Goal: Task Accomplishment & Management: Manage account settings

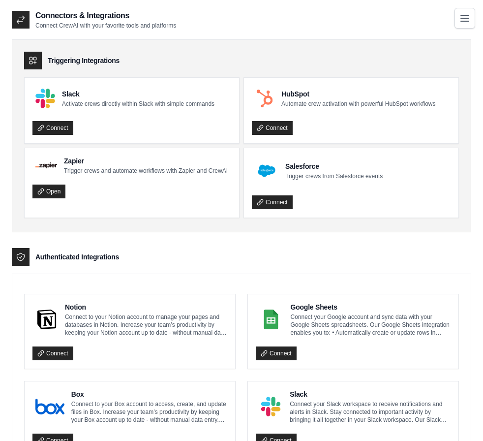
click at [0, 0] on link "Crew Studio" at bounding box center [0, 0] width 0 height 0
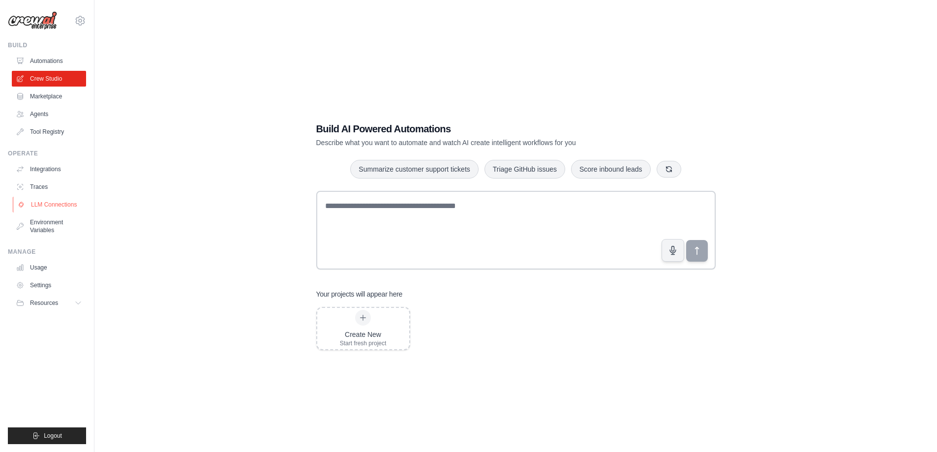
click at [49, 200] on link "LLM Connections" at bounding box center [50, 205] width 74 height 16
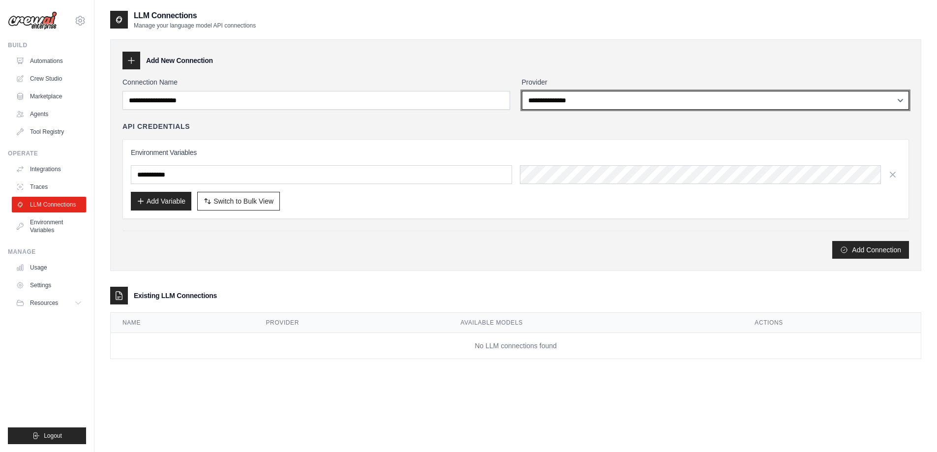
click at [483, 102] on select "**********" at bounding box center [716, 100] width 388 height 19
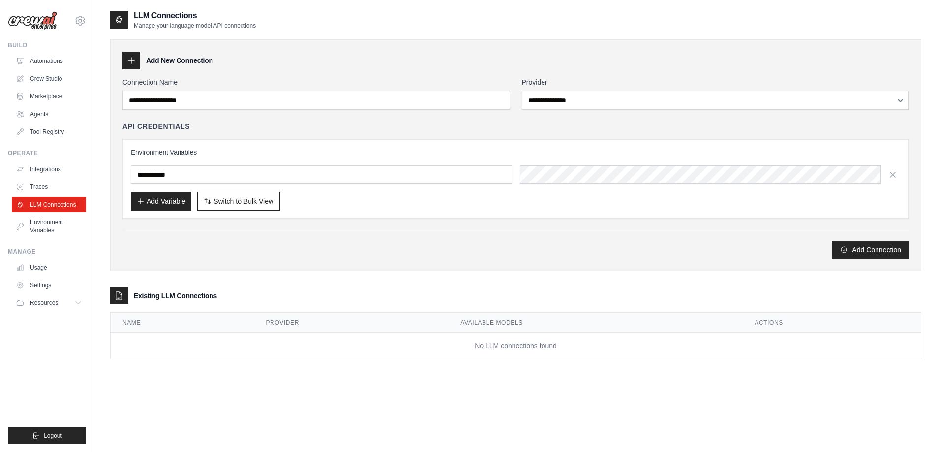
click at [459, 123] on div "API Credentials" at bounding box center [515, 126] width 787 height 10
click at [330, 177] on input "text" at bounding box center [321, 174] width 381 height 19
click at [53, 225] on link "Environment Variables" at bounding box center [50, 226] width 74 height 24
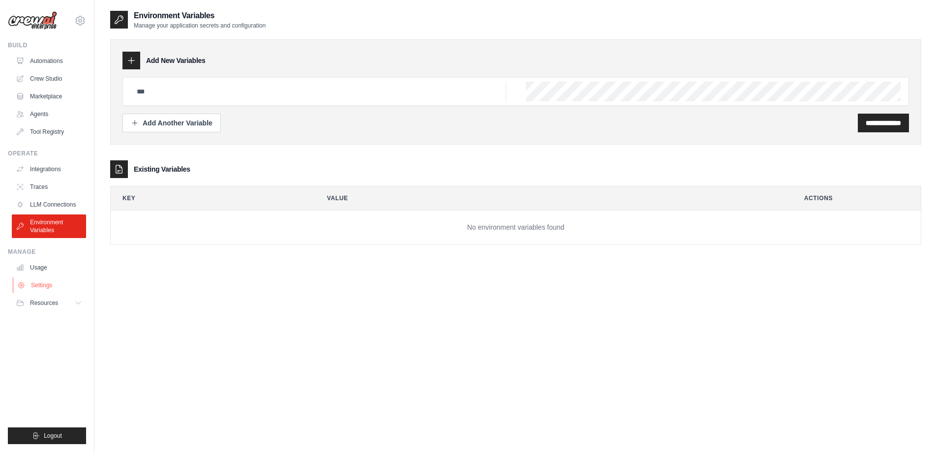
click at [50, 284] on link "Settings" at bounding box center [50, 285] width 74 height 16
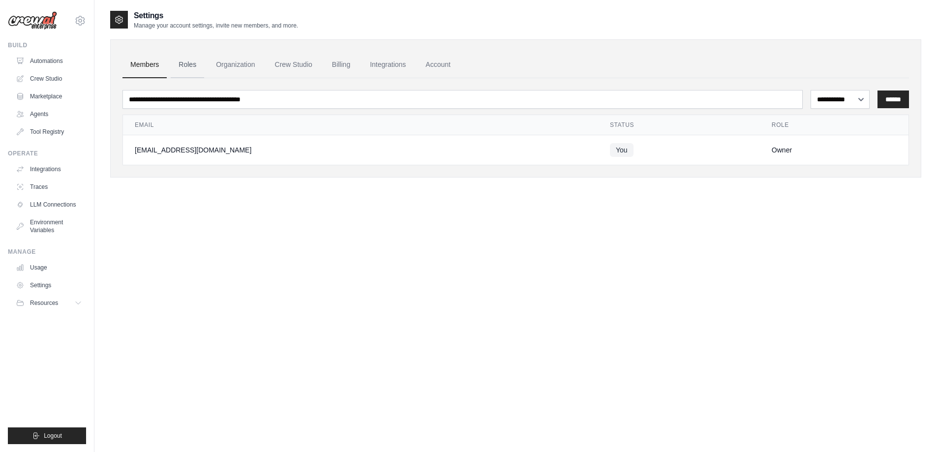
click at [185, 60] on link "Roles" at bounding box center [187, 65] width 33 height 27
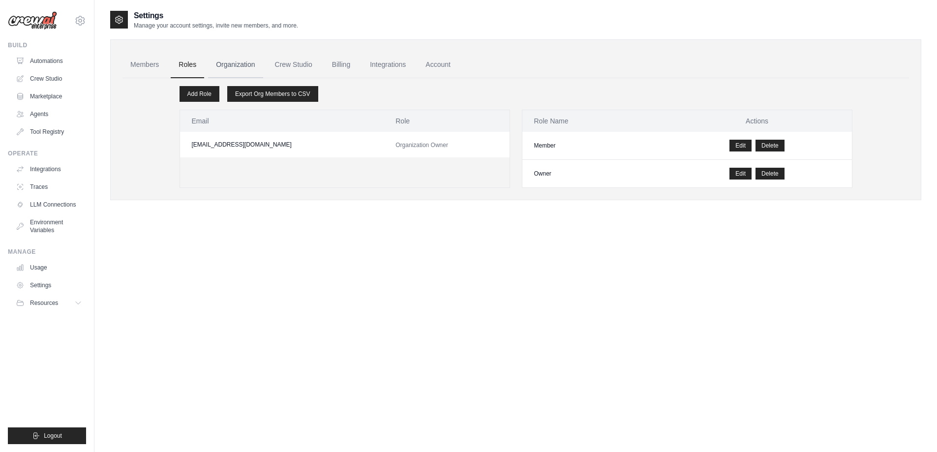
click at [247, 62] on link "Organization" at bounding box center [235, 65] width 55 height 27
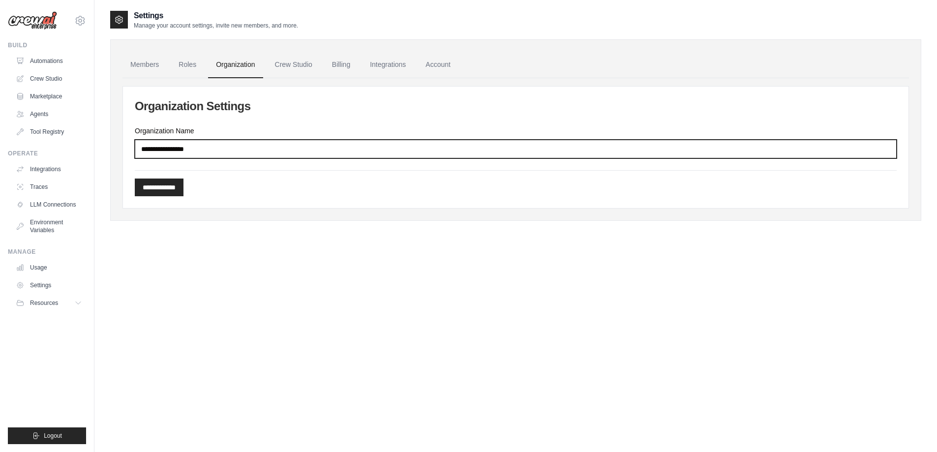
click at [483, 147] on input "Organization Name" at bounding box center [516, 149] width 762 height 19
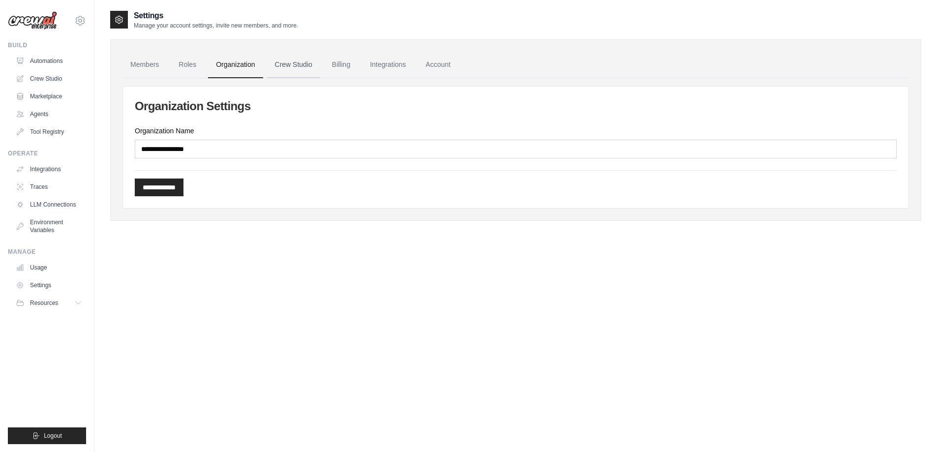
click at [293, 64] on link "Crew Studio" at bounding box center [293, 65] width 53 height 27
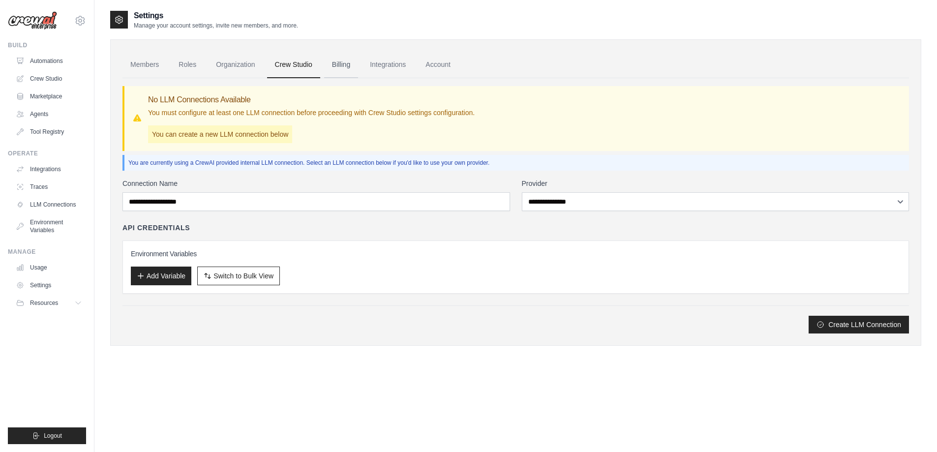
click at [344, 67] on link "Billing" at bounding box center [341, 65] width 34 height 27
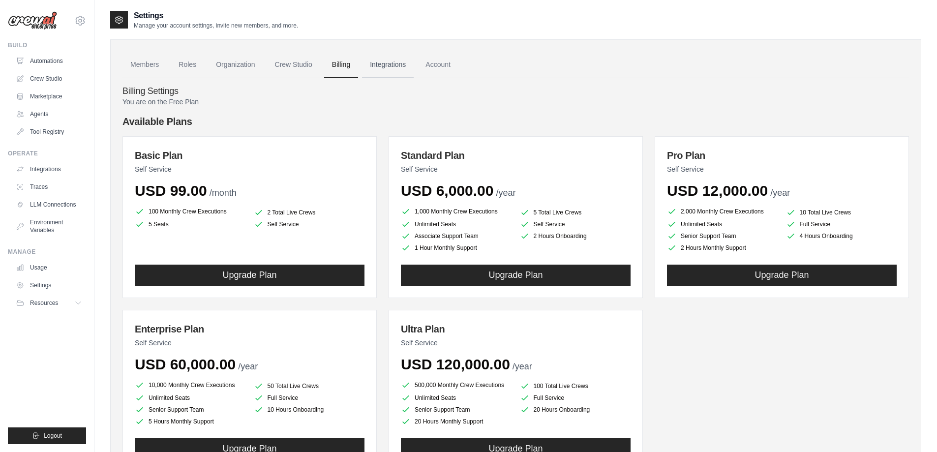
click at [398, 68] on link "Integrations" at bounding box center [388, 65] width 52 height 27
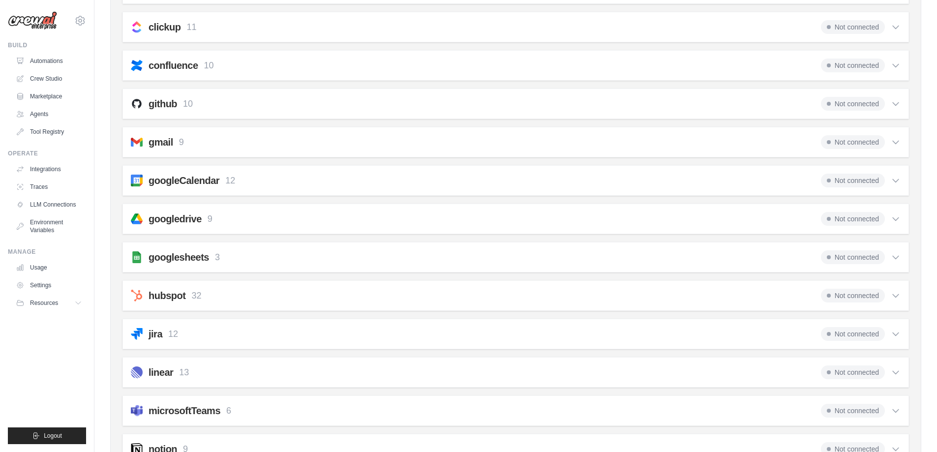
scroll to position [197, 0]
click at [896, 217] on icon at bounding box center [896, 218] width 10 height 10
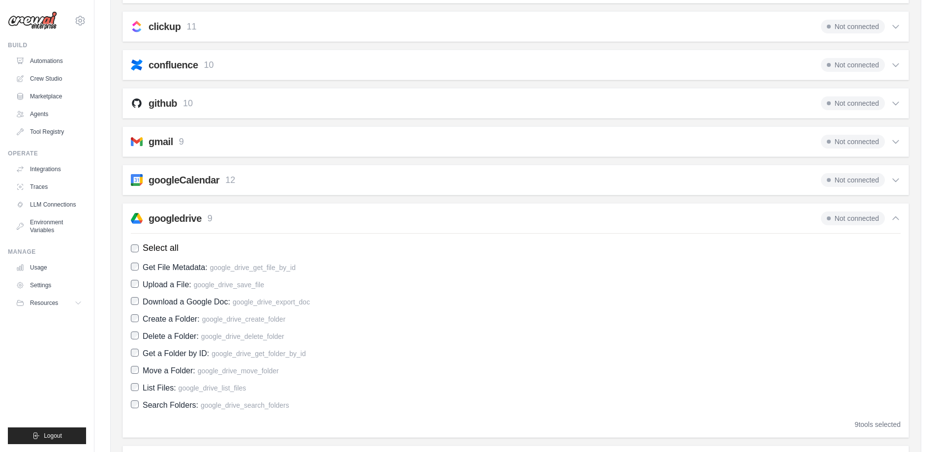
click at [896, 217] on icon at bounding box center [896, 218] width 6 height 3
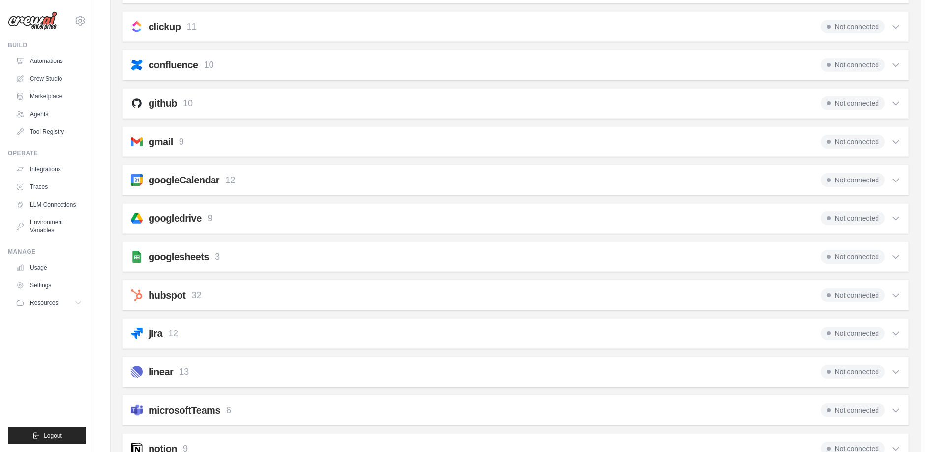
click at [896, 255] on icon at bounding box center [896, 257] width 10 height 10
click at [893, 257] on icon at bounding box center [896, 257] width 10 height 10
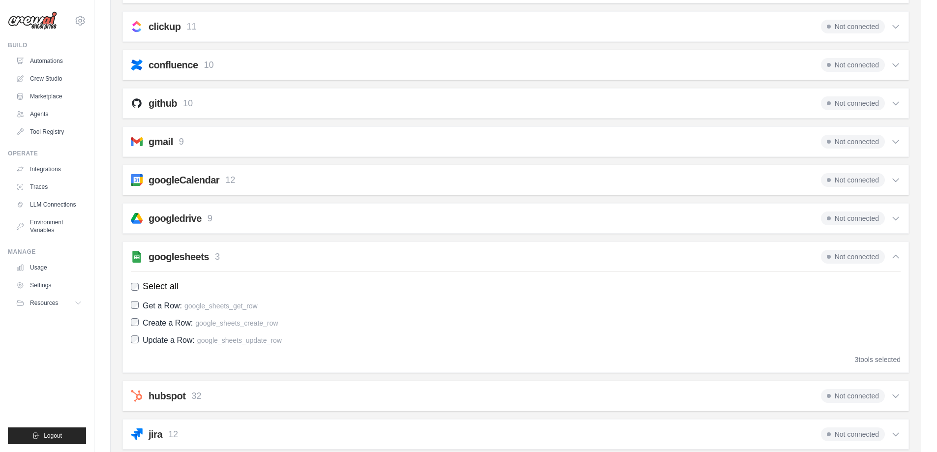
click at [893, 257] on icon at bounding box center [896, 257] width 10 height 10
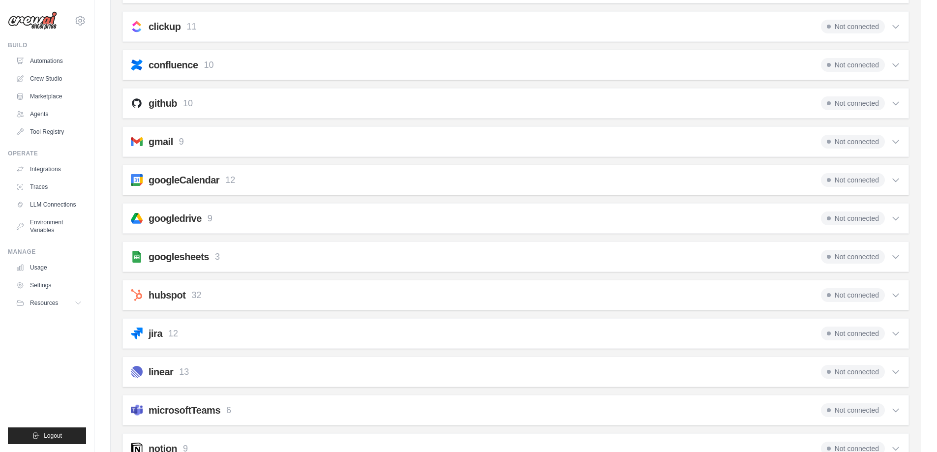
click at [893, 257] on icon at bounding box center [896, 257] width 10 height 10
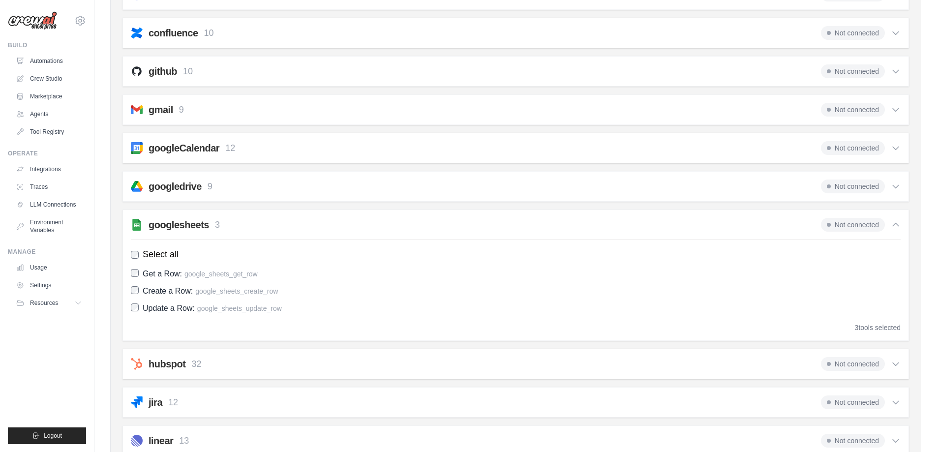
scroll to position [206, 0]
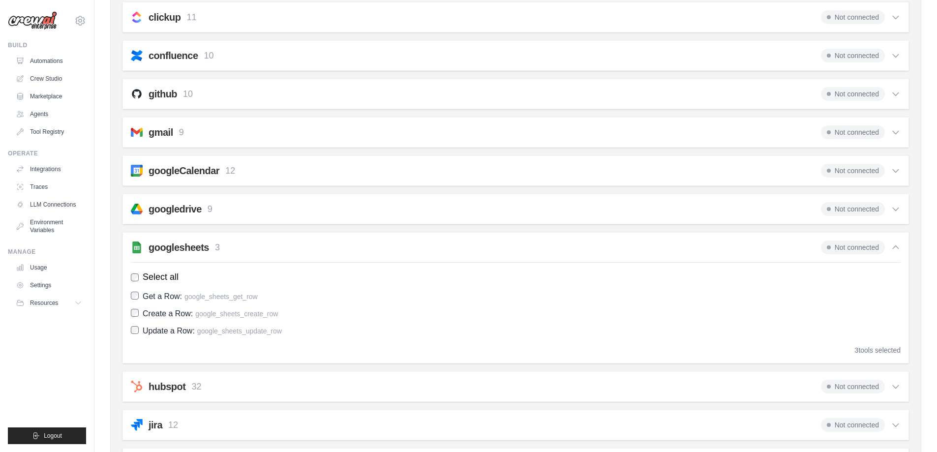
click at [893, 131] on icon at bounding box center [896, 132] width 6 height 3
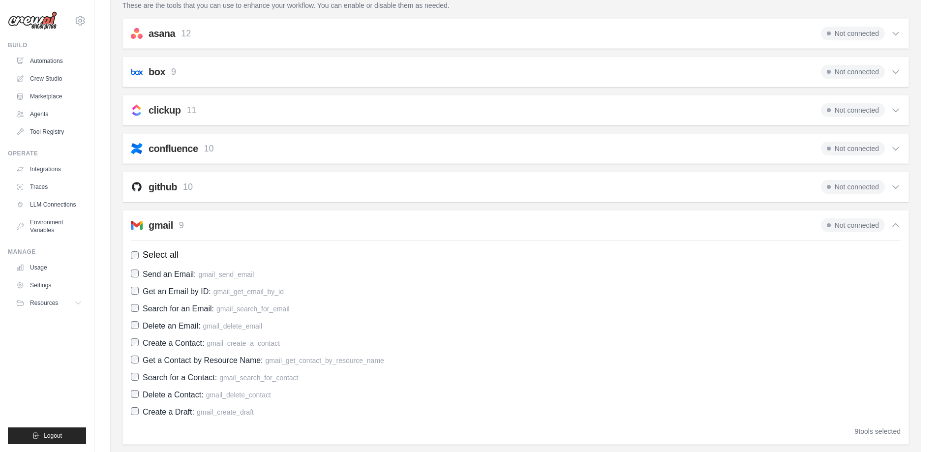
scroll to position [108, 0]
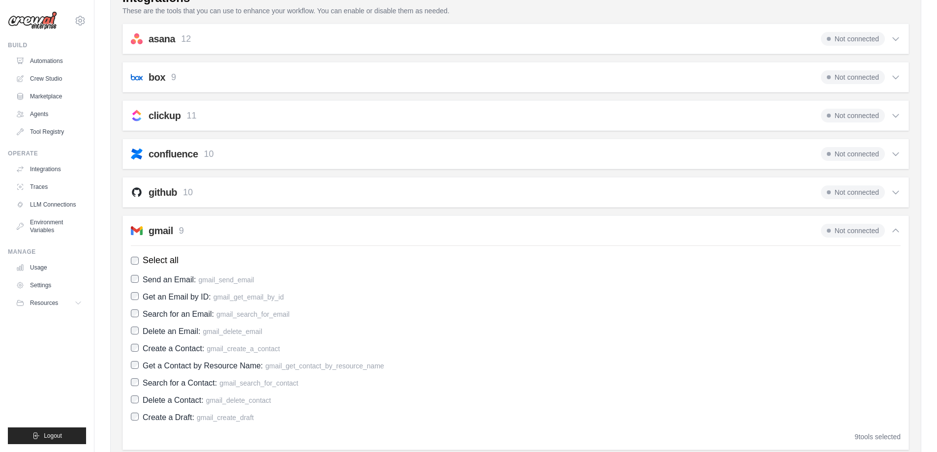
click at [891, 118] on icon at bounding box center [896, 116] width 10 height 10
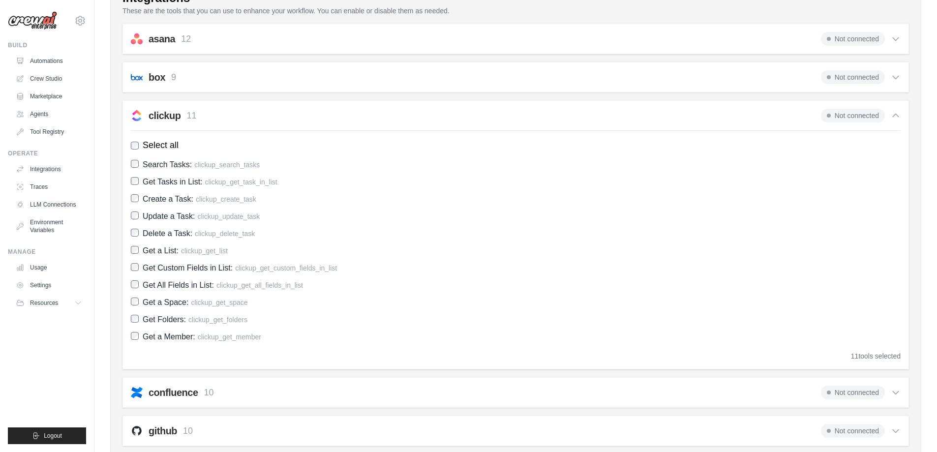
click at [896, 118] on icon at bounding box center [896, 116] width 10 height 10
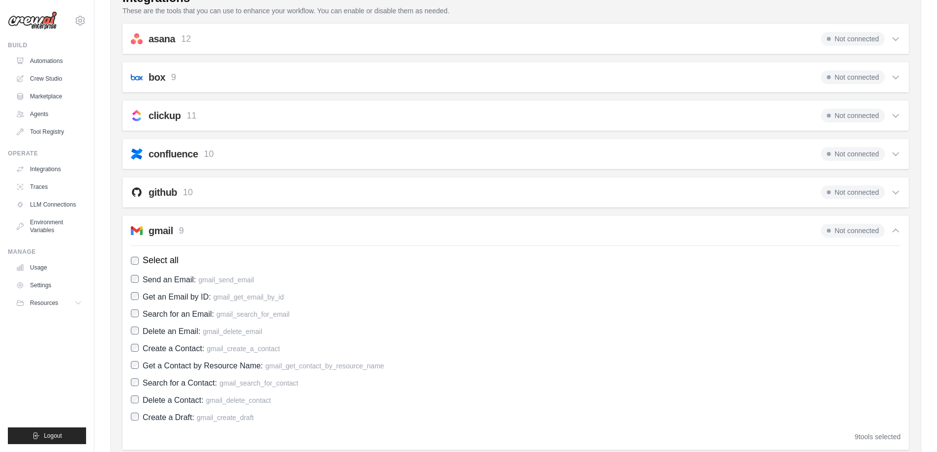
click at [892, 194] on icon at bounding box center [896, 192] width 10 height 10
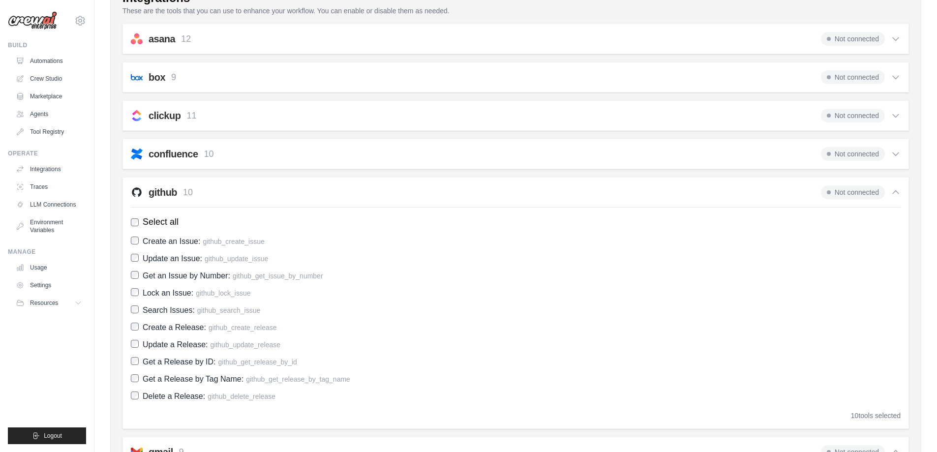
click at [899, 192] on icon at bounding box center [896, 192] width 10 height 10
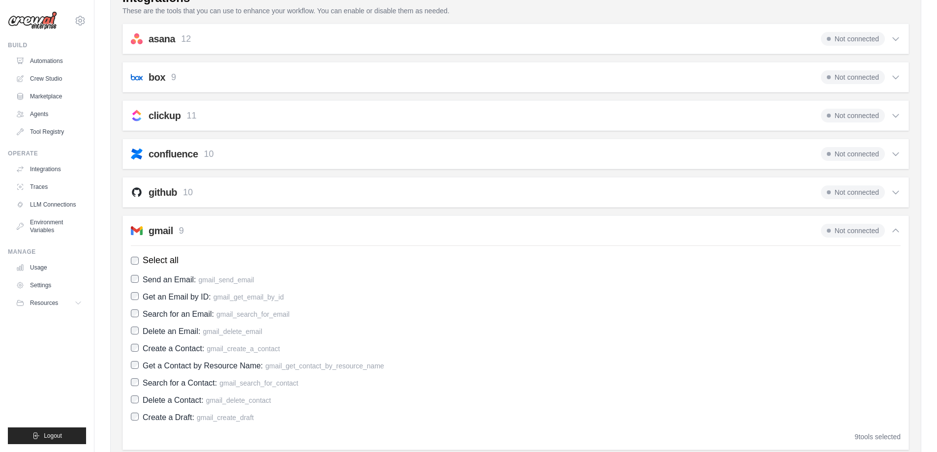
click at [898, 230] on icon at bounding box center [896, 231] width 10 height 10
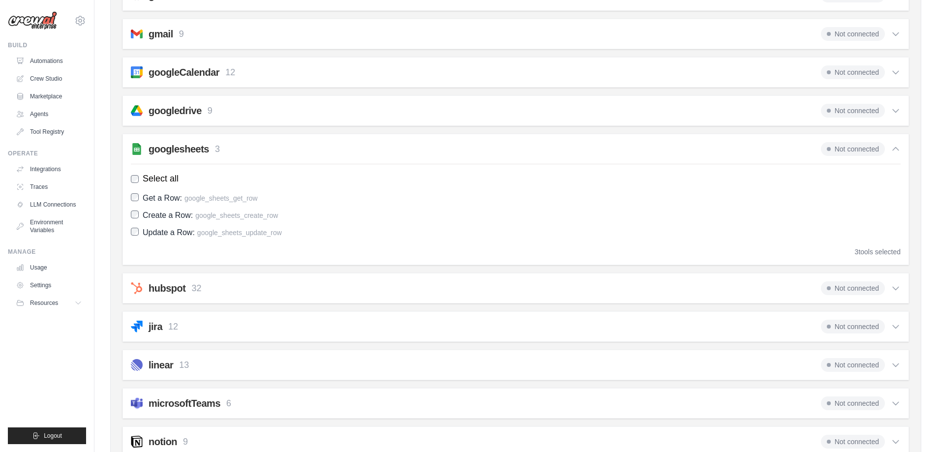
scroll to position [403, 0]
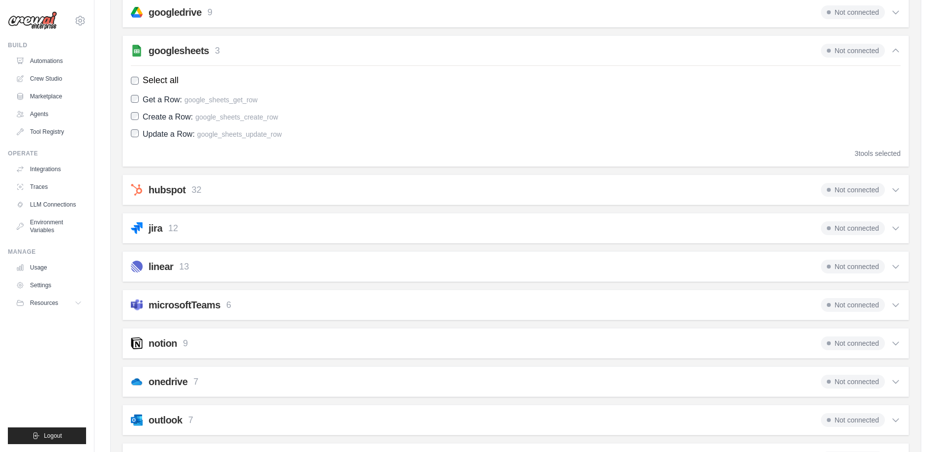
click at [892, 230] on icon at bounding box center [896, 228] width 10 height 10
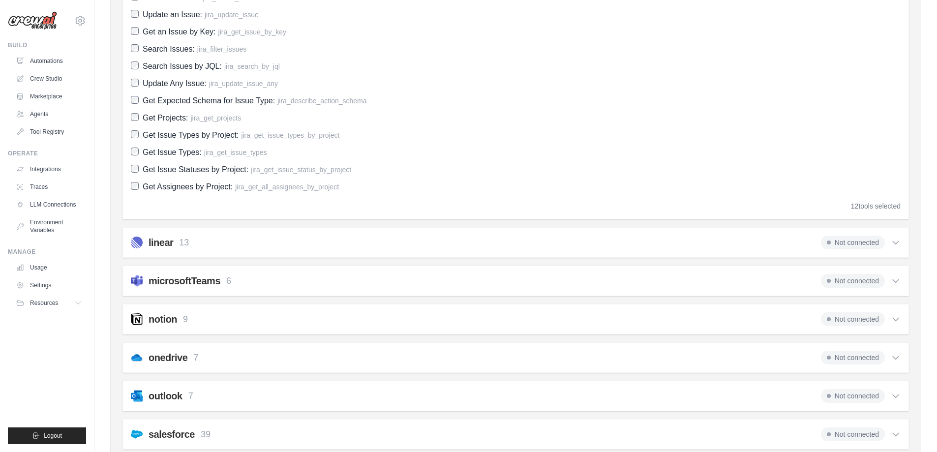
scroll to position [698, 0]
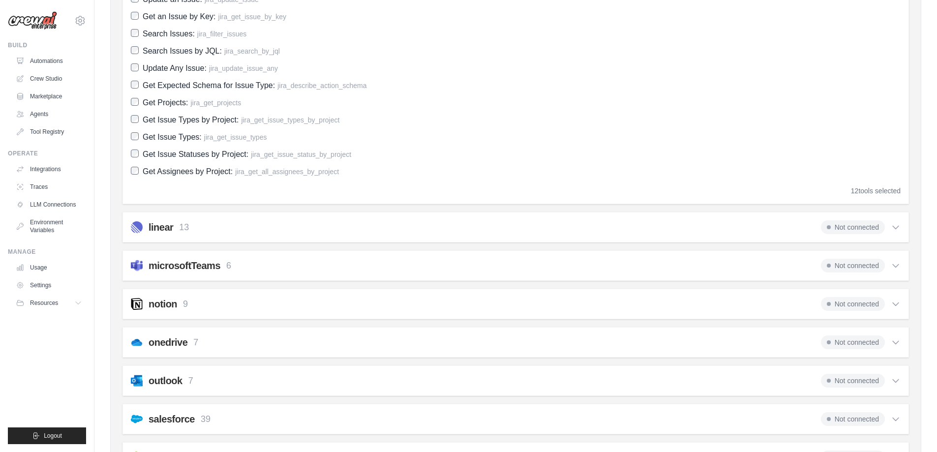
click at [895, 225] on icon at bounding box center [896, 227] width 10 height 10
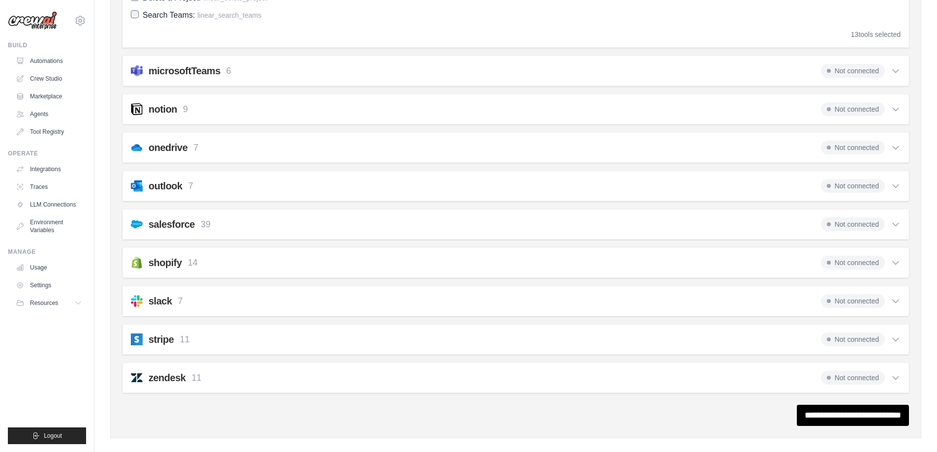
scroll to position [1178, 0]
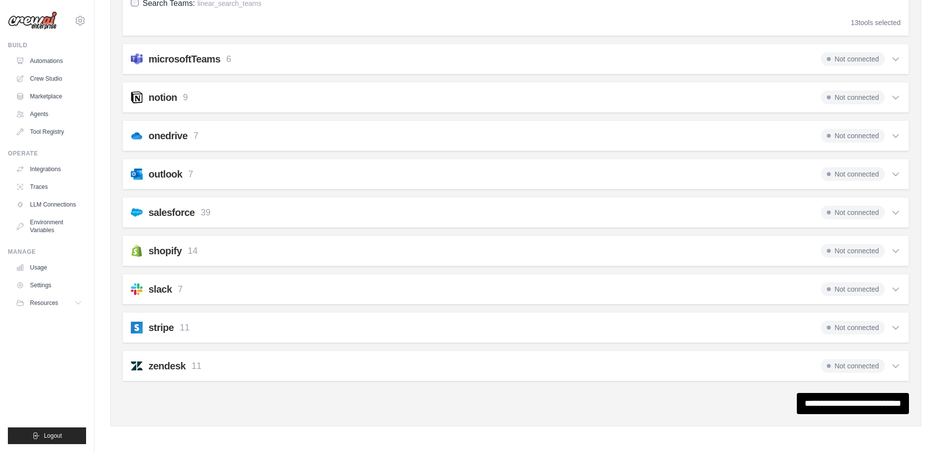
click at [894, 252] on icon at bounding box center [896, 251] width 10 height 10
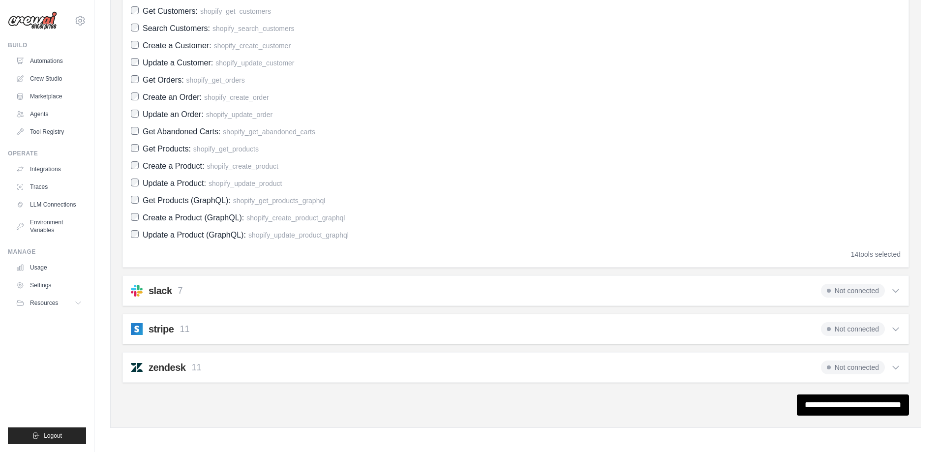
scroll to position [1468, 0]
click at [894, 329] on icon at bounding box center [896, 328] width 10 height 10
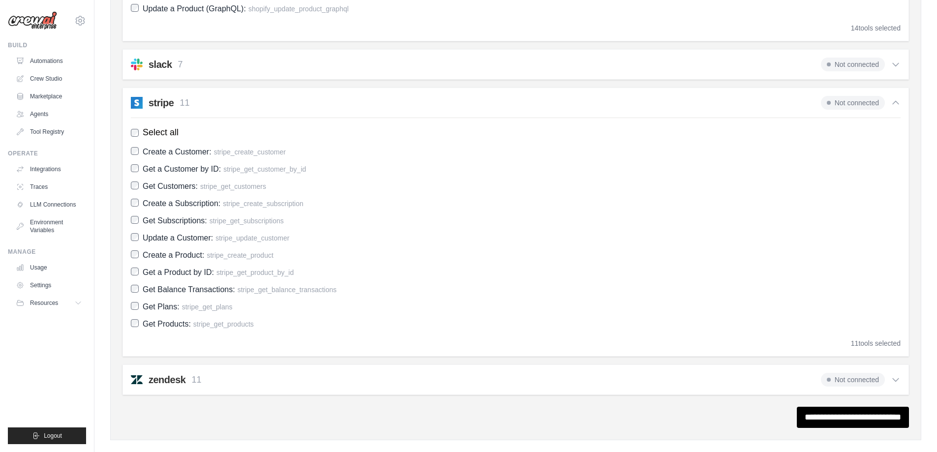
scroll to position [1706, 0]
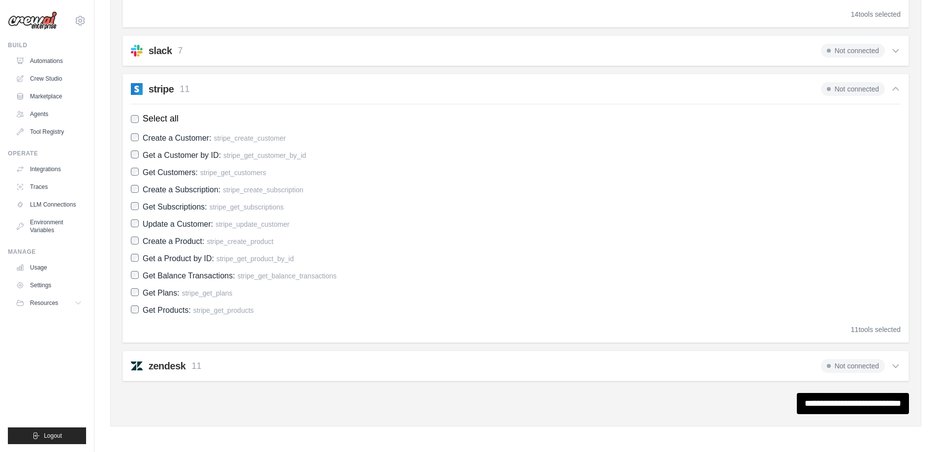
click at [893, 54] on icon at bounding box center [896, 51] width 10 height 10
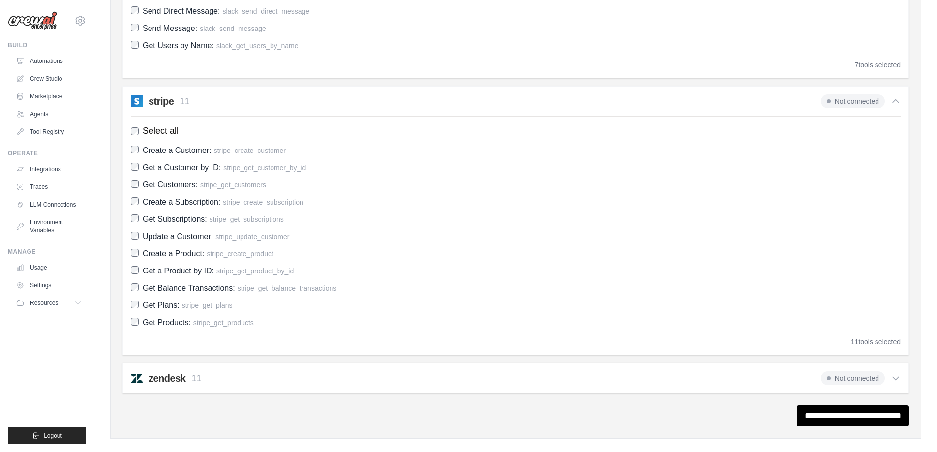
scroll to position [1876, 0]
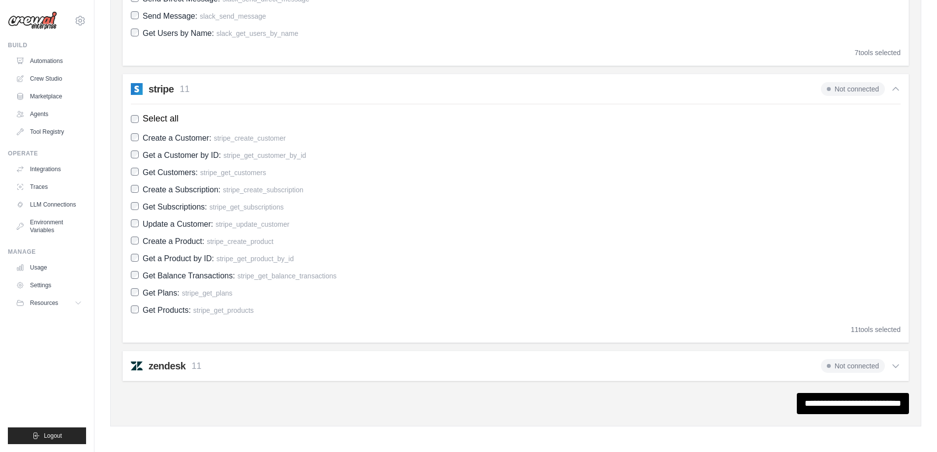
click at [894, 368] on icon at bounding box center [896, 366] width 10 height 10
click at [895, 364] on icon at bounding box center [896, 366] width 10 height 10
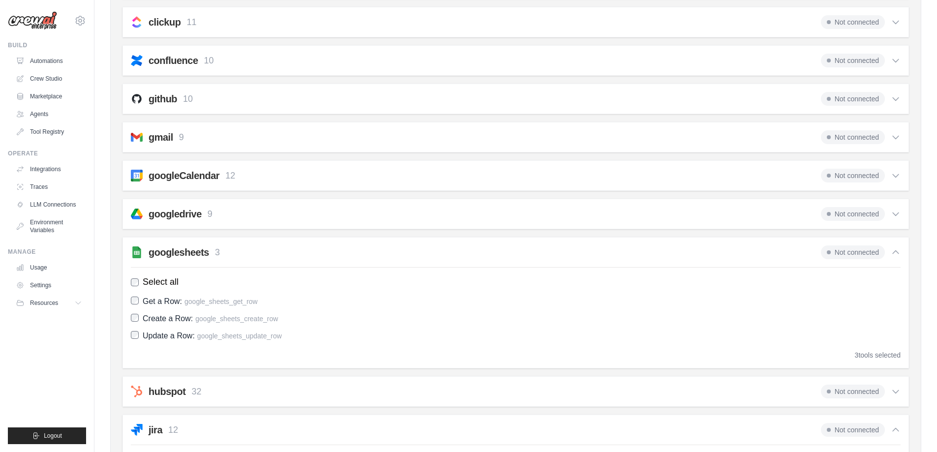
scroll to position [196, 0]
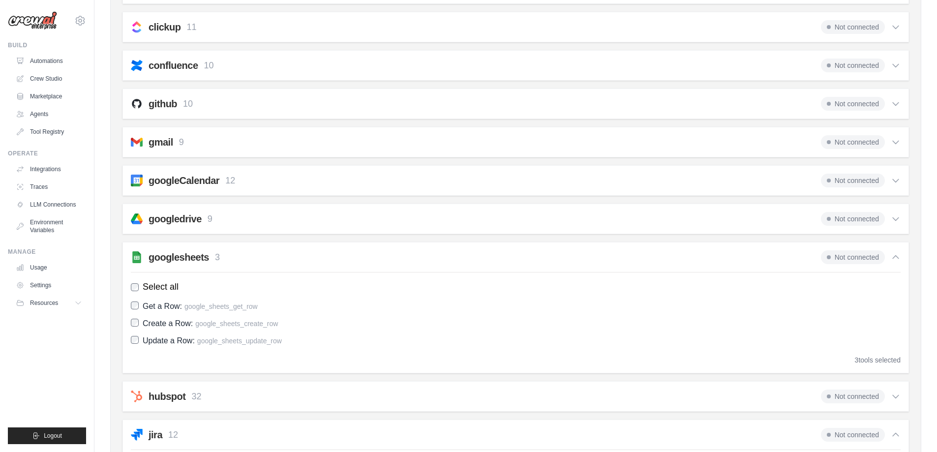
click at [896, 181] on icon at bounding box center [896, 181] width 10 height 10
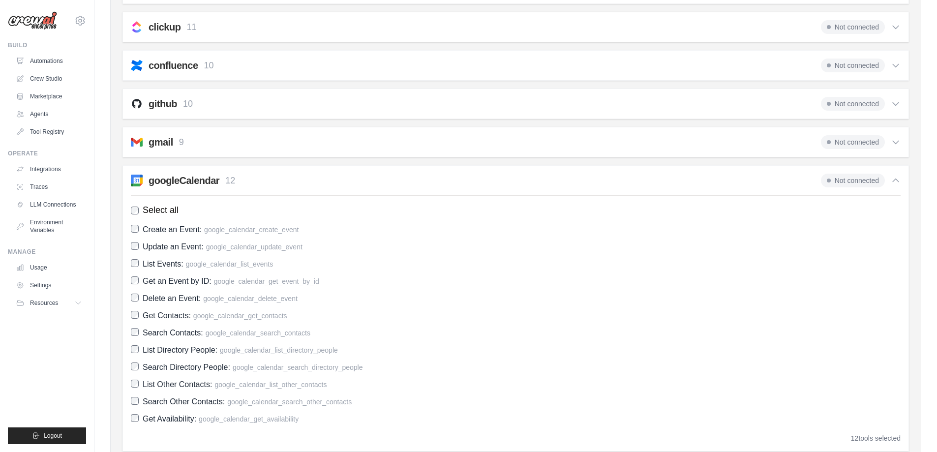
scroll to position [245, 0]
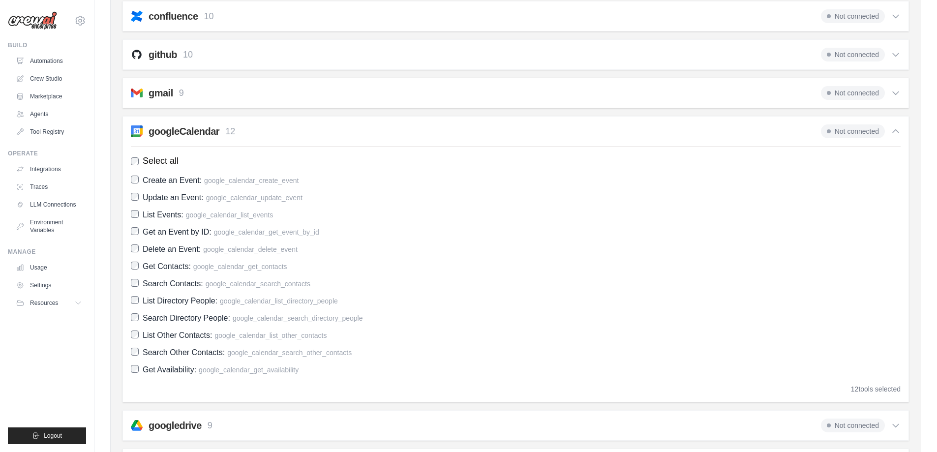
click at [895, 132] on icon at bounding box center [896, 131] width 10 height 10
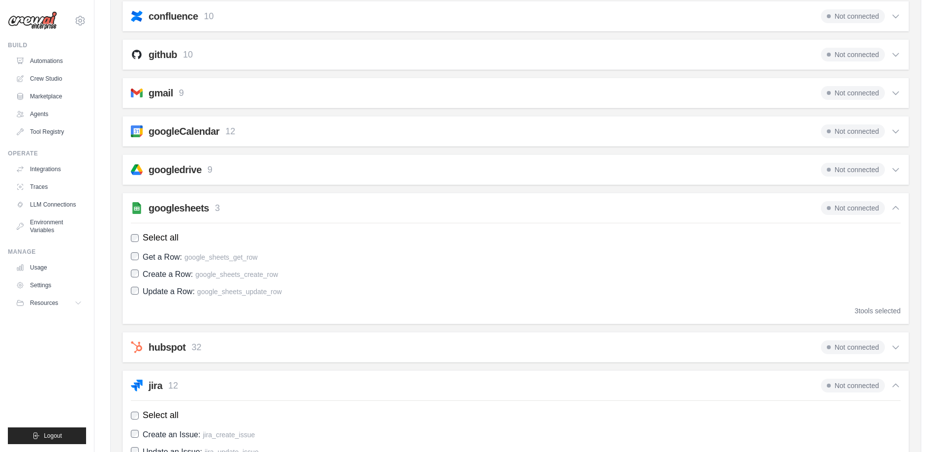
click at [896, 172] on icon at bounding box center [896, 170] width 10 height 10
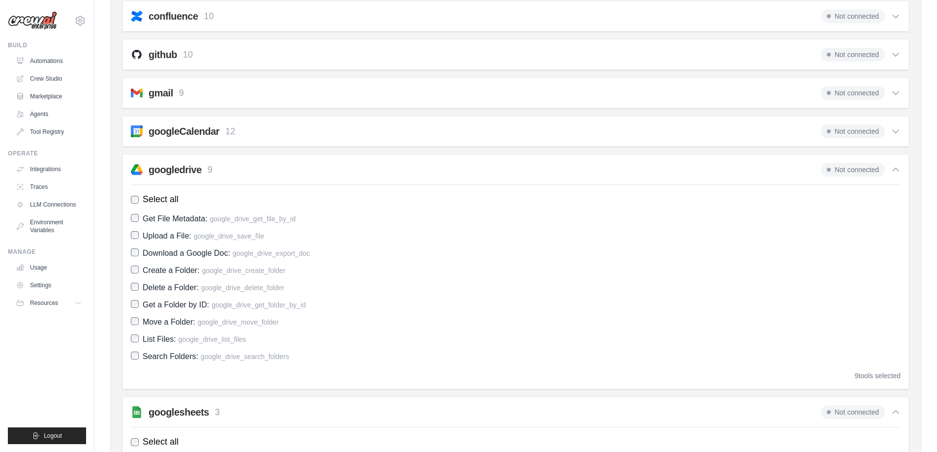
click at [894, 171] on icon at bounding box center [896, 170] width 10 height 10
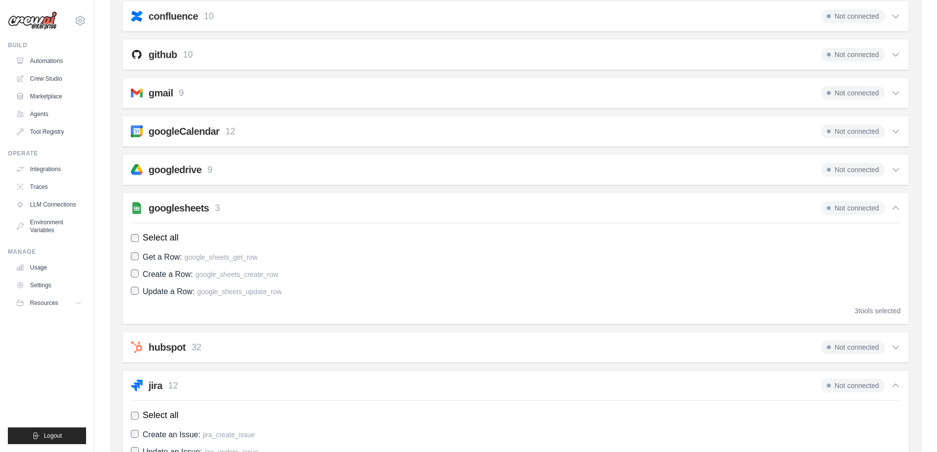
click at [894, 207] on icon at bounding box center [896, 208] width 6 height 3
click at [893, 206] on icon at bounding box center [896, 208] width 10 height 10
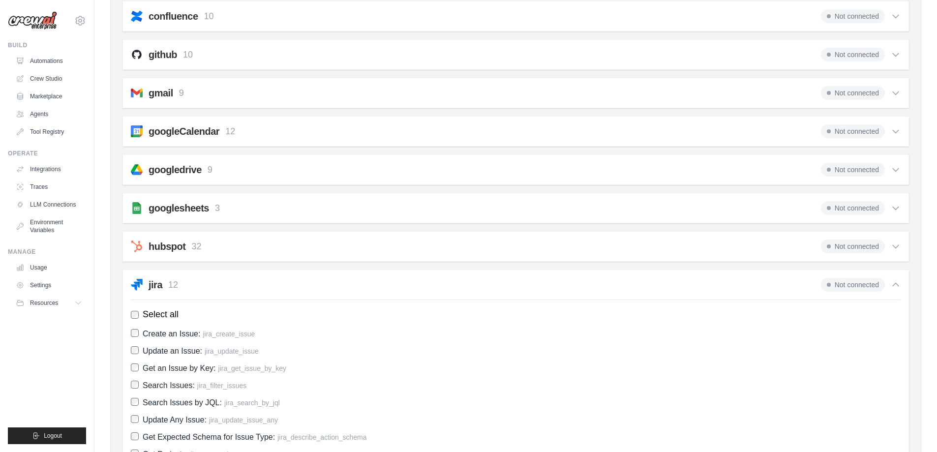
click at [897, 284] on icon at bounding box center [896, 284] width 6 height 3
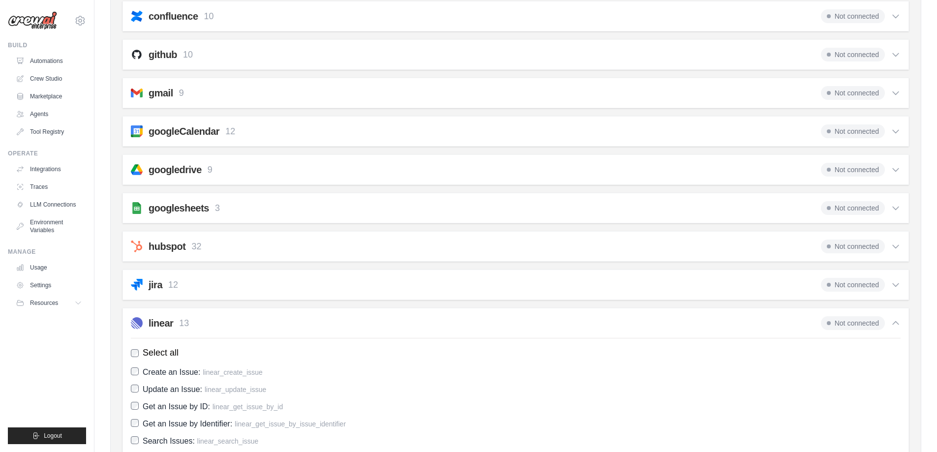
click at [892, 325] on icon at bounding box center [896, 323] width 10 height 10
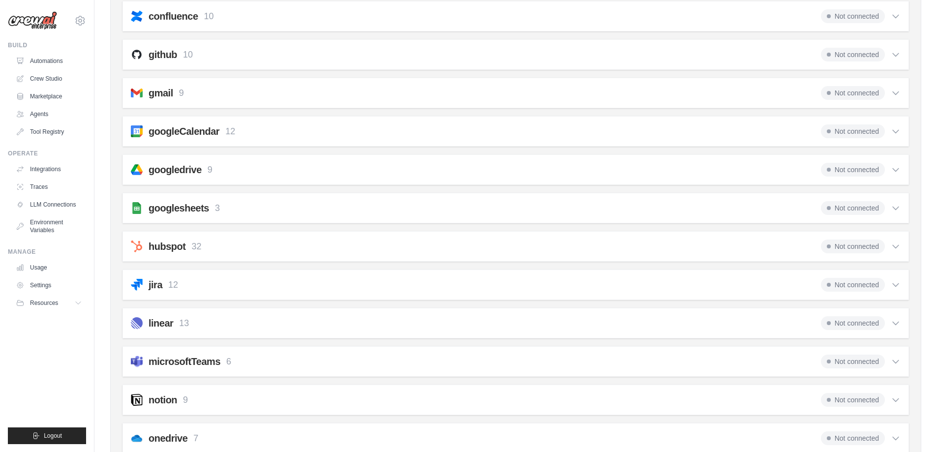
scroll to position [0, 0]
